Goal: Register for event/course

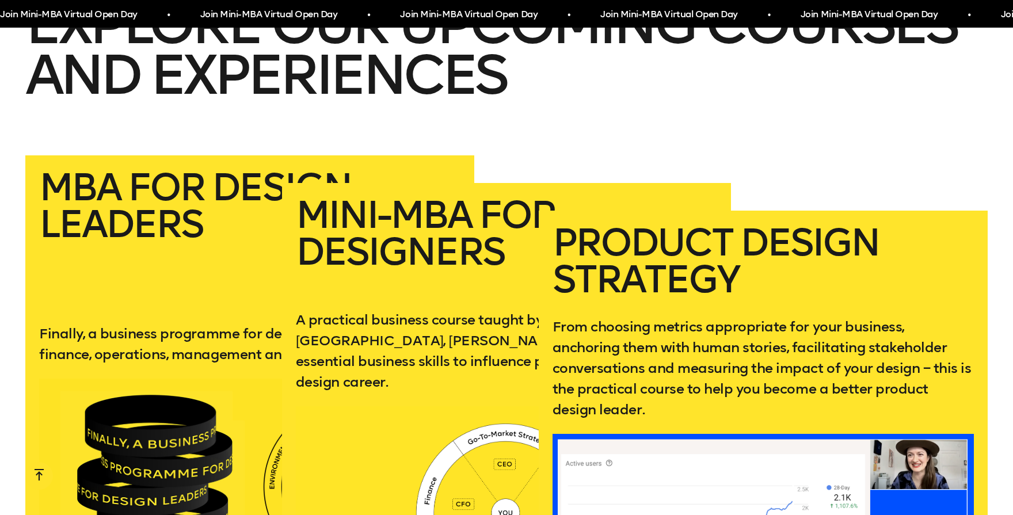
scroll to position [2107, 0]
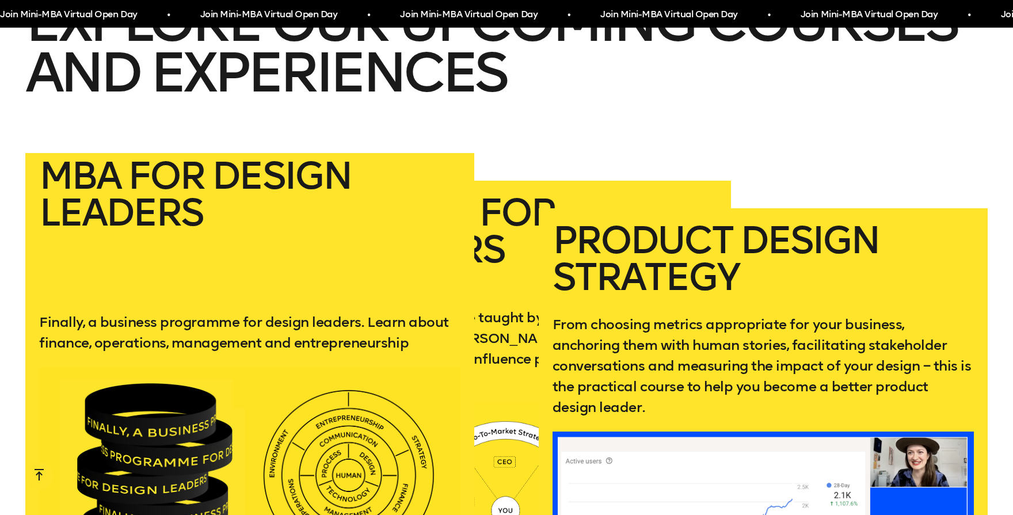
click at [185, 283] on link "MBA for Design Leaders Finally, a business programme for design leaders. Learn …" at bounding box center [249, 368] width 449 height 448
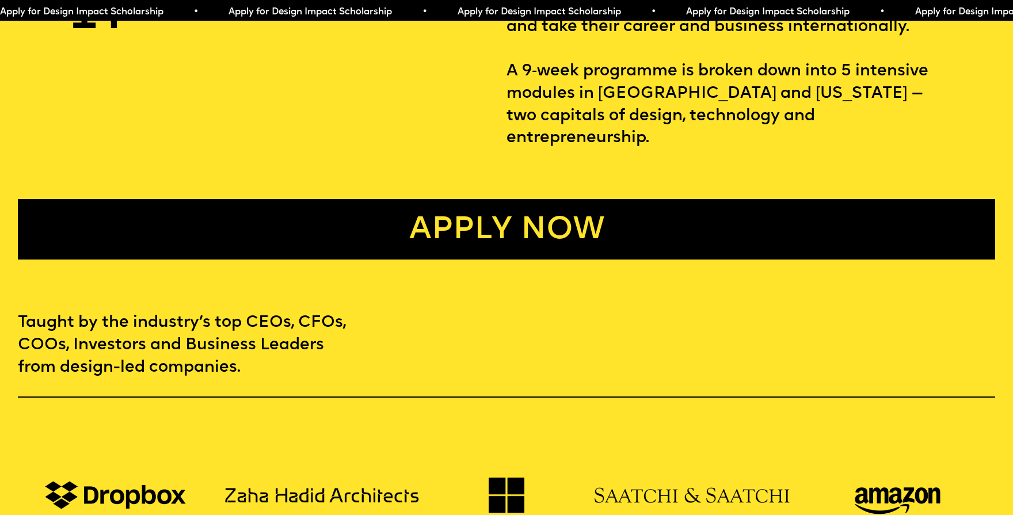
scroll to position [715, 0]
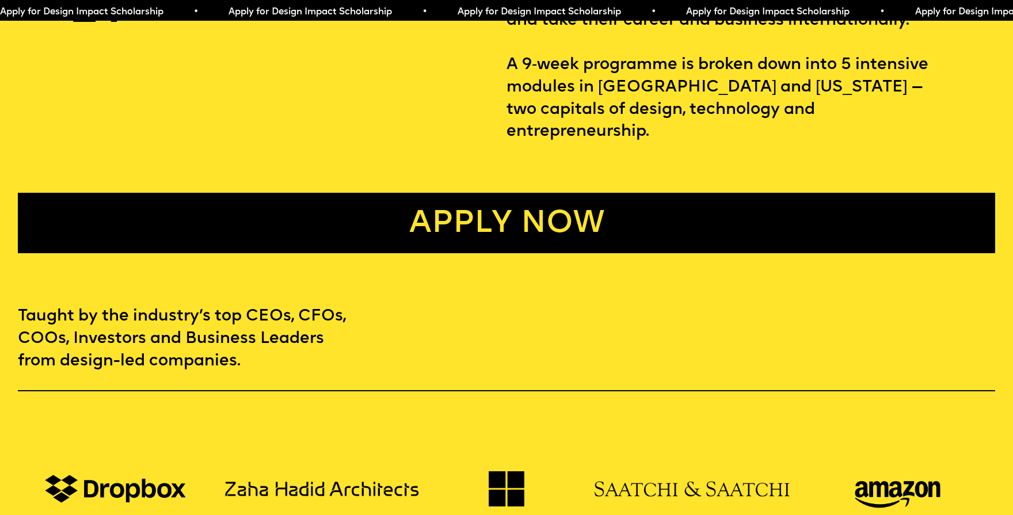
click at [524, 199] on link "Apply now" at bounding box center [507, 223] width 978 height 60
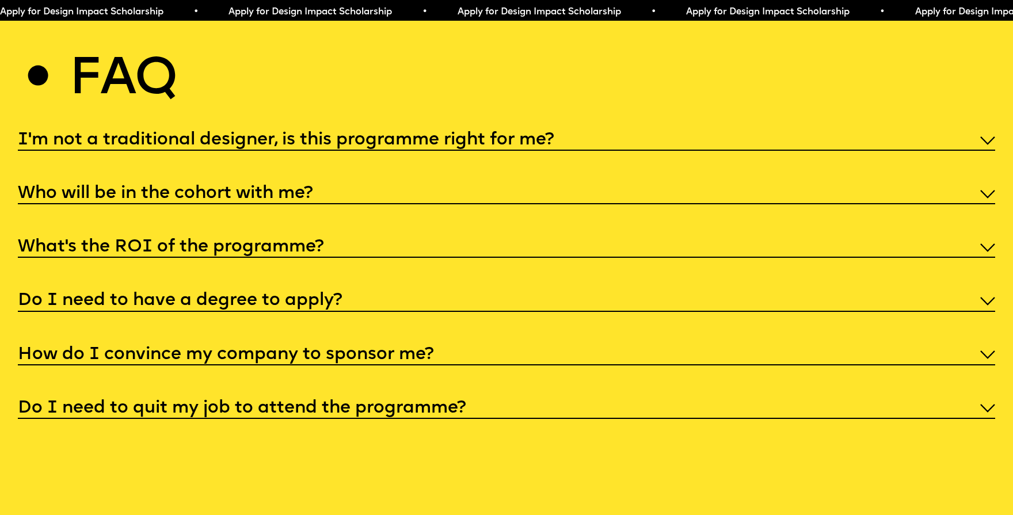
scroll to position [5240, 0]
click at [403, 236] on div "What’s the ROI of the programme?" at bounding box center [507, 245] width 978 height 23
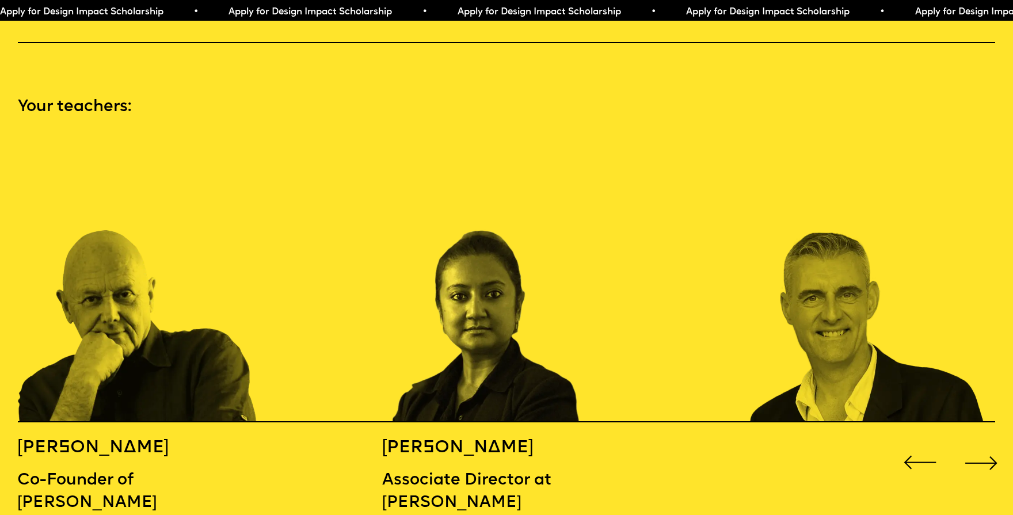
scroll to position [1118, 0]
